Goal: Task Accomplishment & Management: Manage account settings

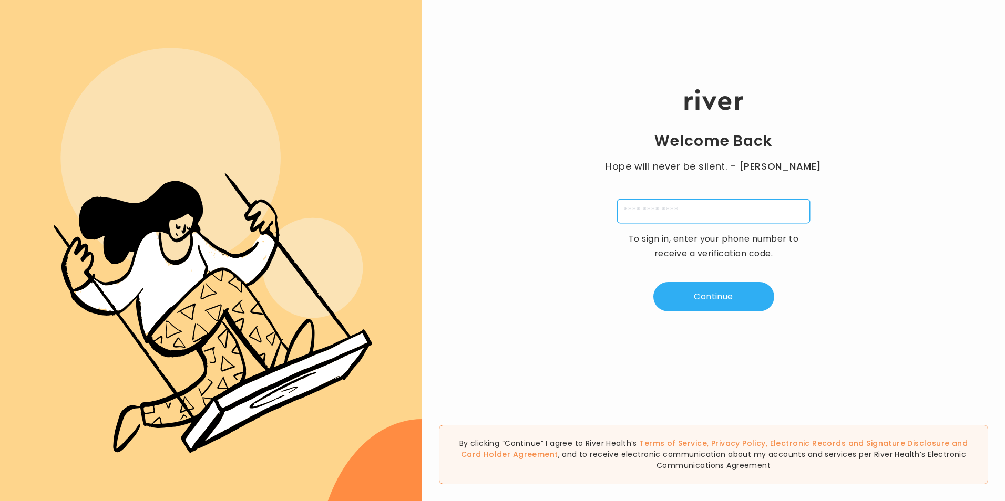
click at [755, 216] on input "tel" at bounding box center [713, 211] width 193 height 24
type input "*"
type input "**********"
type input "*"
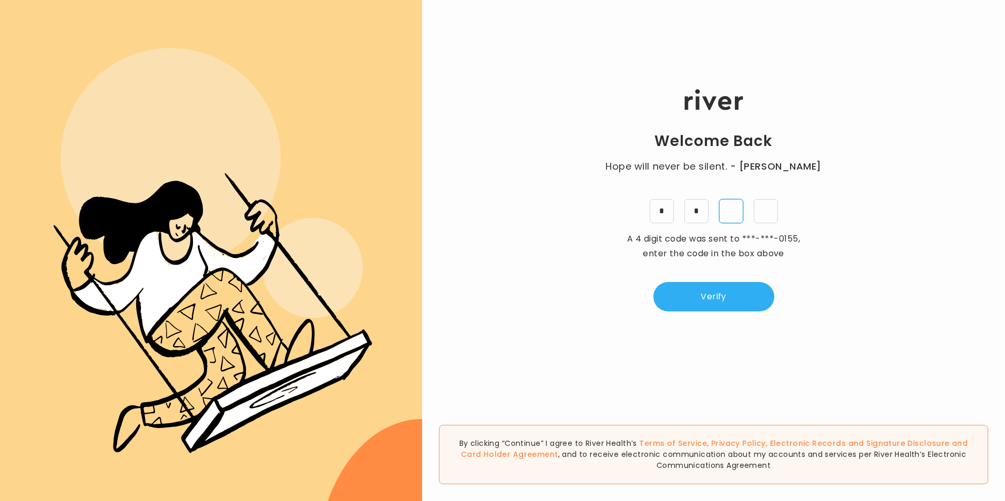
type input "*"
click at [728, 294] on button "Verify" at bounding box center [713, 296] width 121 height 29
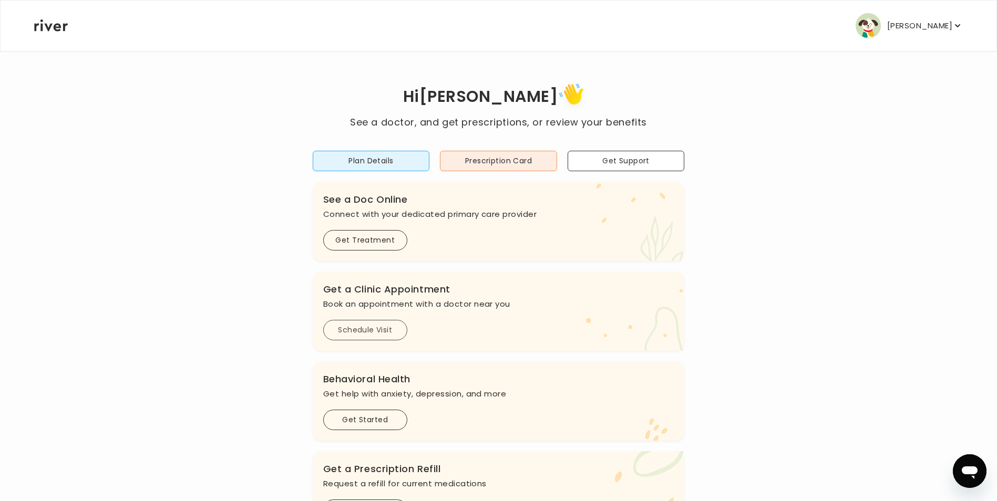
click at [380, 329] on button "Schedule Visit" at bounding box center [365, 330] width 84 height 20
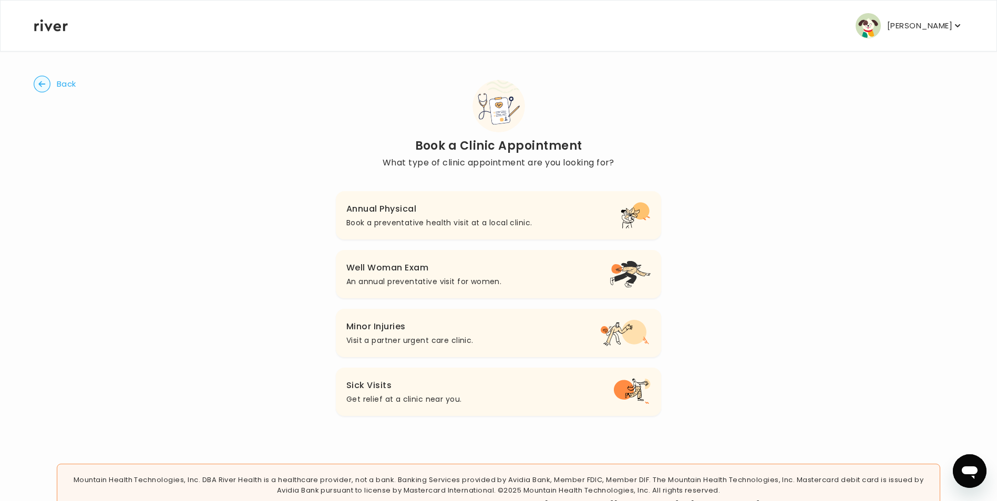
click at [49, 81] on circle "button" at bounding box center [42, 84] width 16 height 16
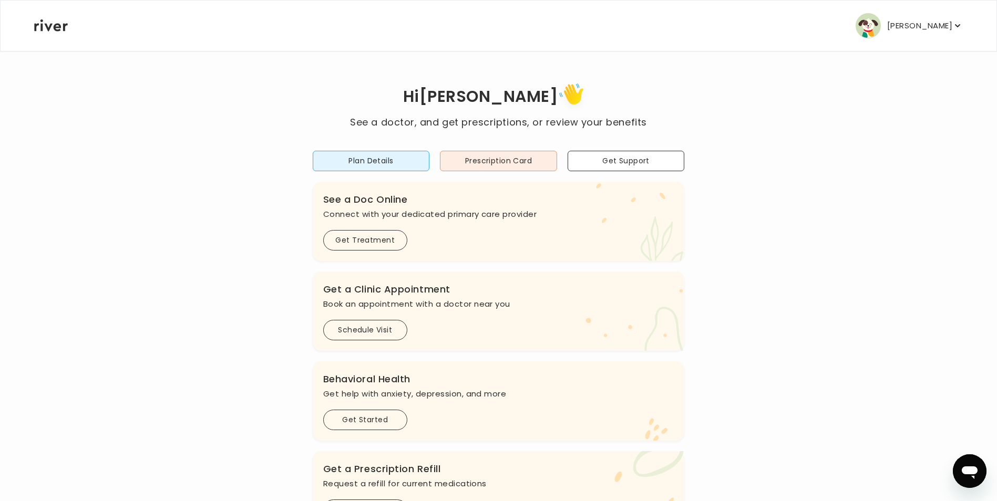
click at [934, 25] on p "[PERSON_NAME]" at bounding box center [919, 25] width 65 height 15
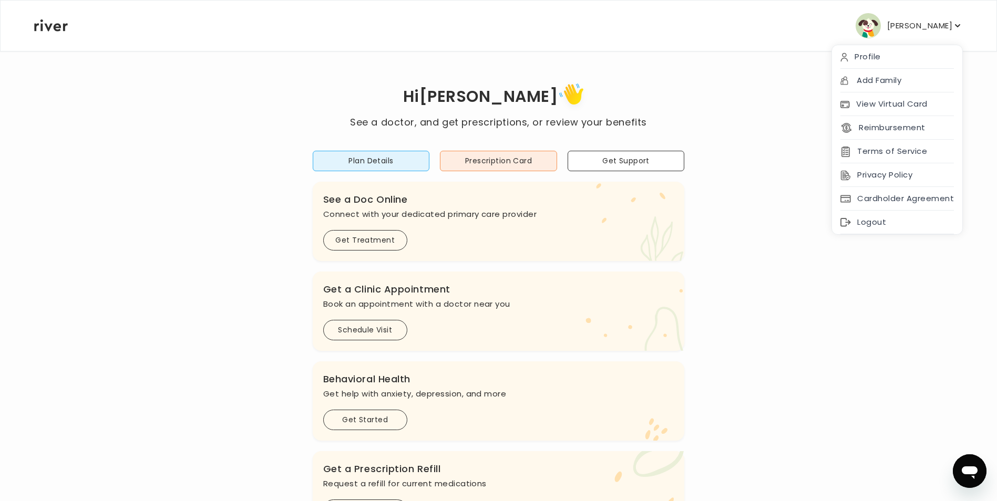
click at [780, 97] on div "Hi [PERSON_NAME] See a doctor, and get prescriptions, or review your benefits P…" at bounding box center [499, 350] width 930 height 541
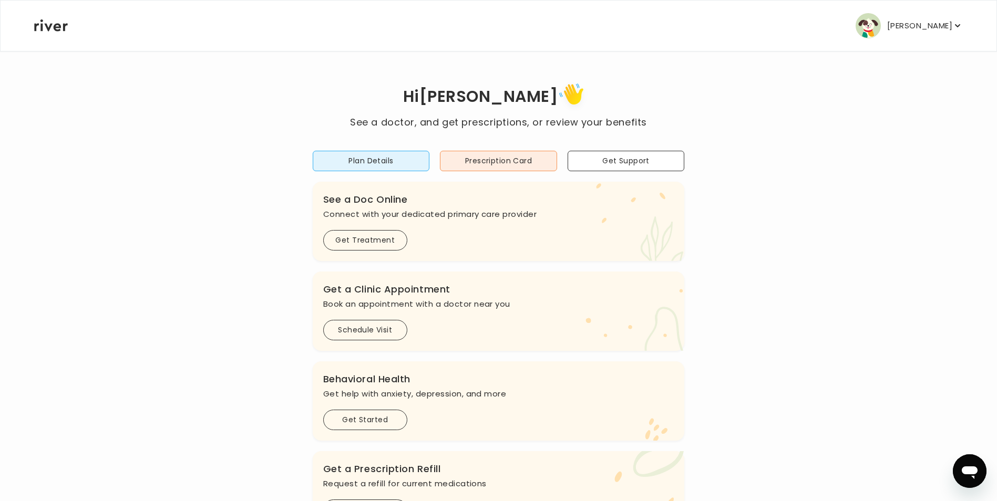
click at [934, 29] on p "[PERSON_NAME]" at bounding box center [919, 25] width 65 height 15
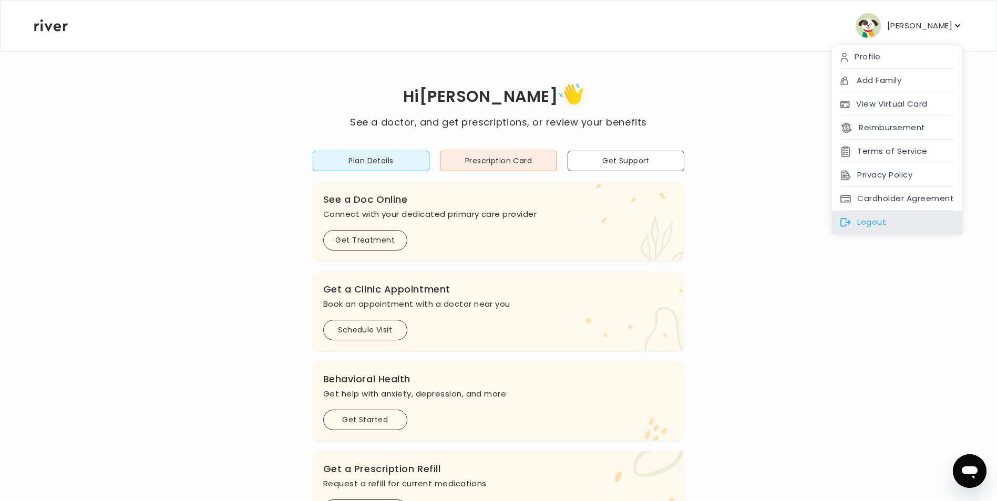
click at [885, 222] on div "Logout" at bounding box center [897, 223] width 130 height 24
